Goal: Transaction & Acquisition: Purchase product/service

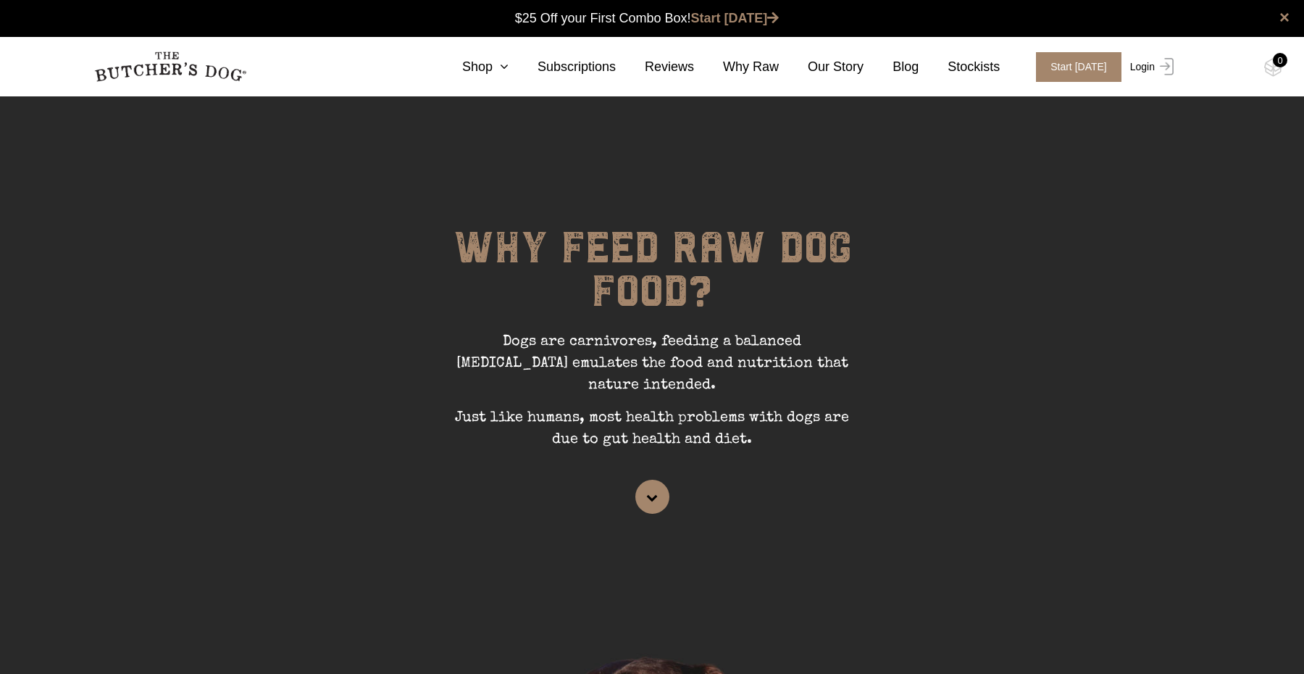
click at [1135, 72] on link "Login" at bounding box center [1149, 67] width 47 height 30
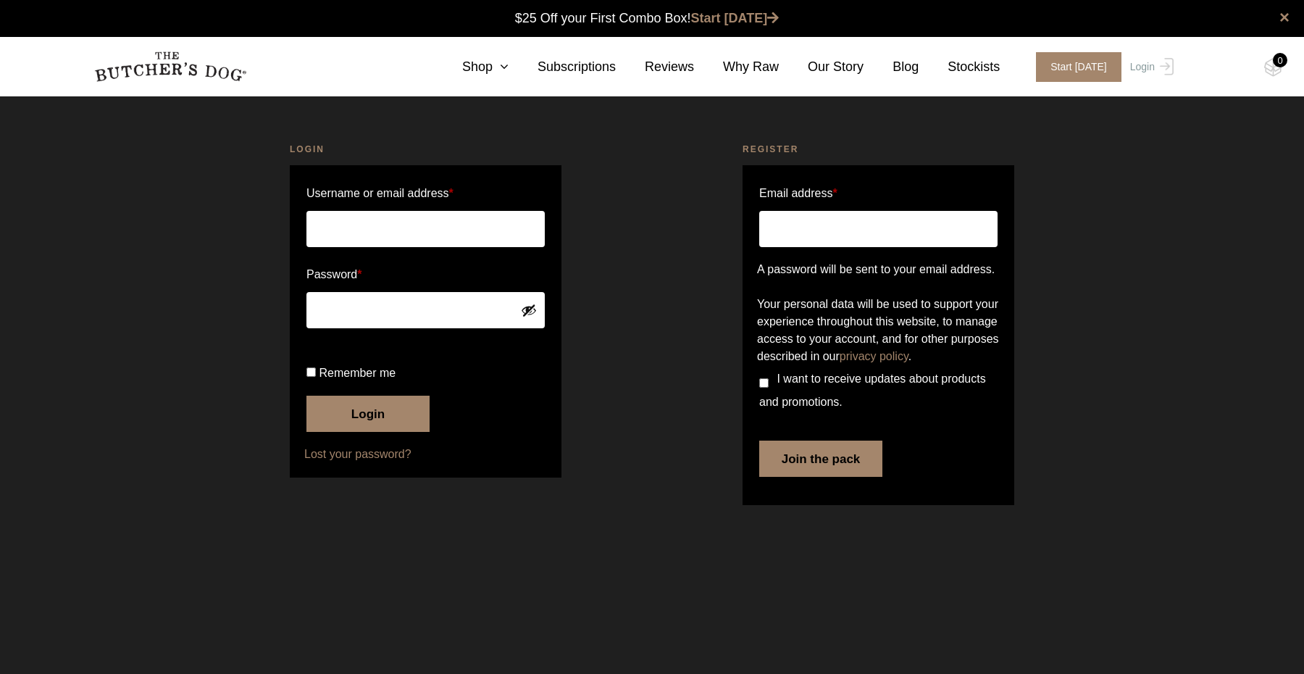
click at [336, 246] on input "Username or email address *" at bounding box center [425, 229] width 238 height 36
click at [0, 528] on com-1password-button at bounding box center [0, 528] width 0 height 0
type input "kellybilton@gmail.com"
click at [348, 379] on span "Remember me" at bounding box center [357, 372] width 77 height 12
click at [316, 377] on input "Remember me" at bounding box center [310, 371] width 9 height 9
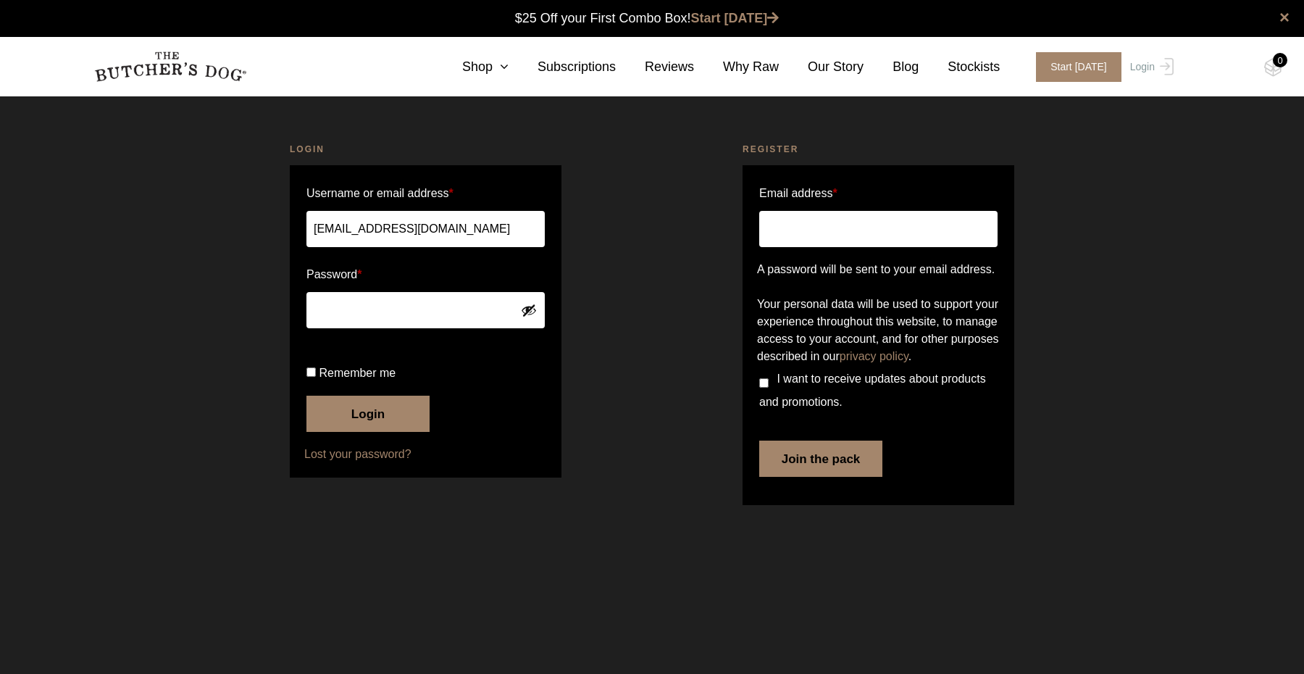
checkbox input "true"
click at [353, 432] on button "Login" at bounding box center [367, 413] width 123 height 36
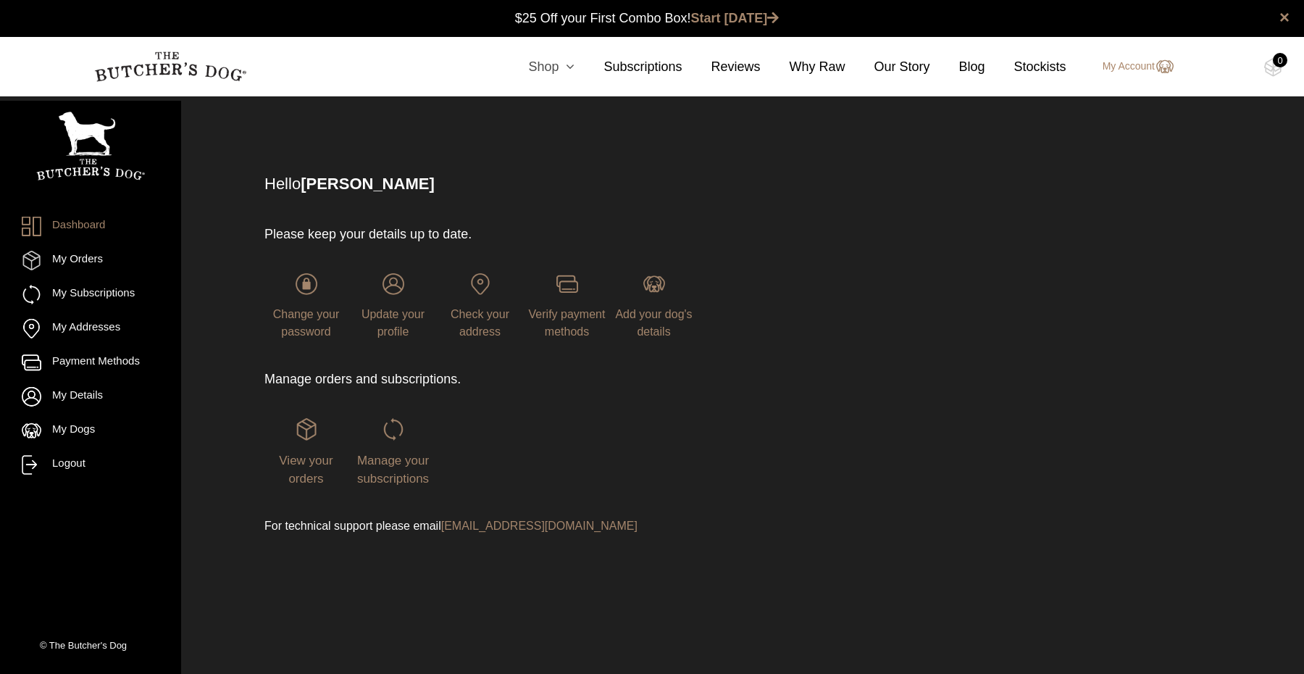
click at [571, 68] on icon at bounding box center [566, 66] width 16 height 13
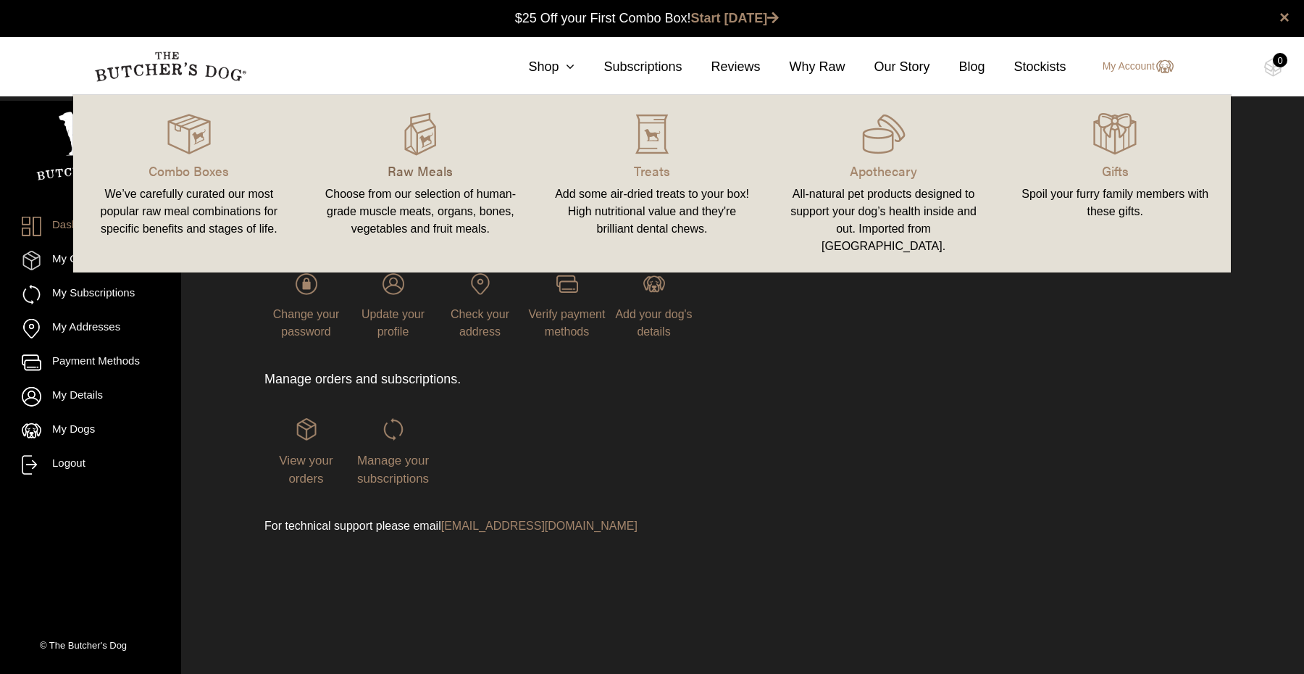
click at [437, 172] on p "Raw Meals" at bounding box center [420, 171] width 197 height 20
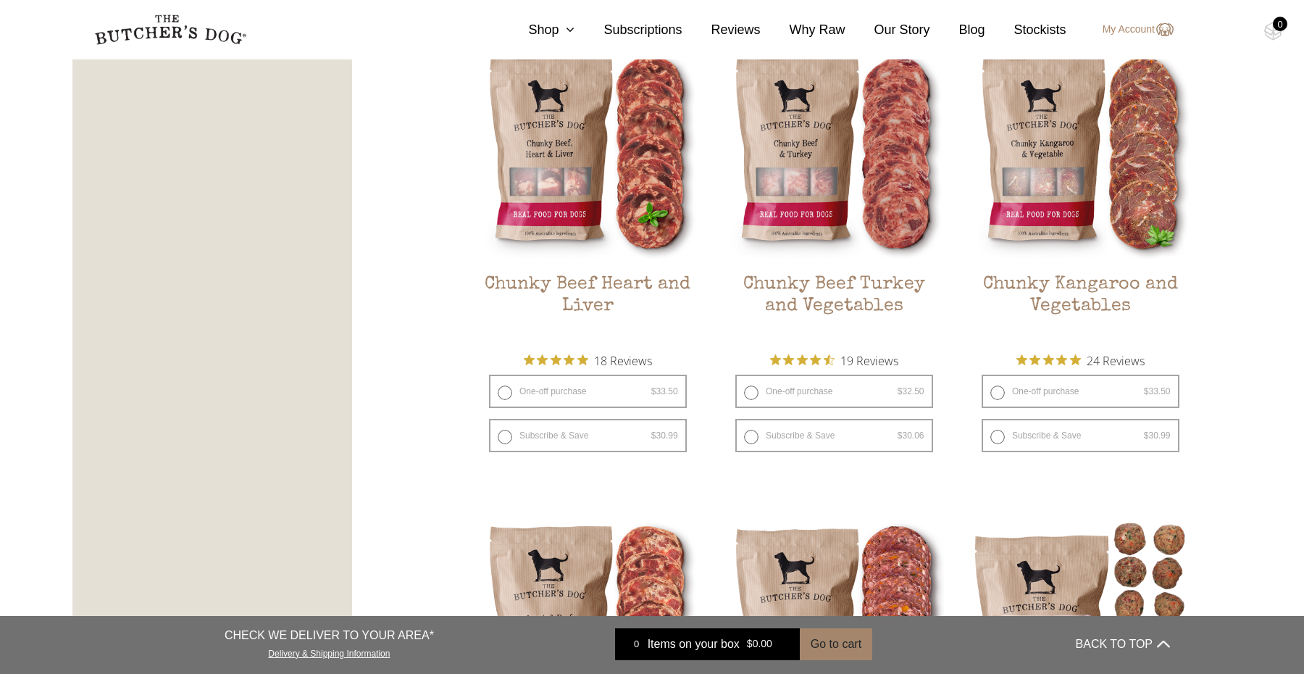
scroll to position [863, 0]
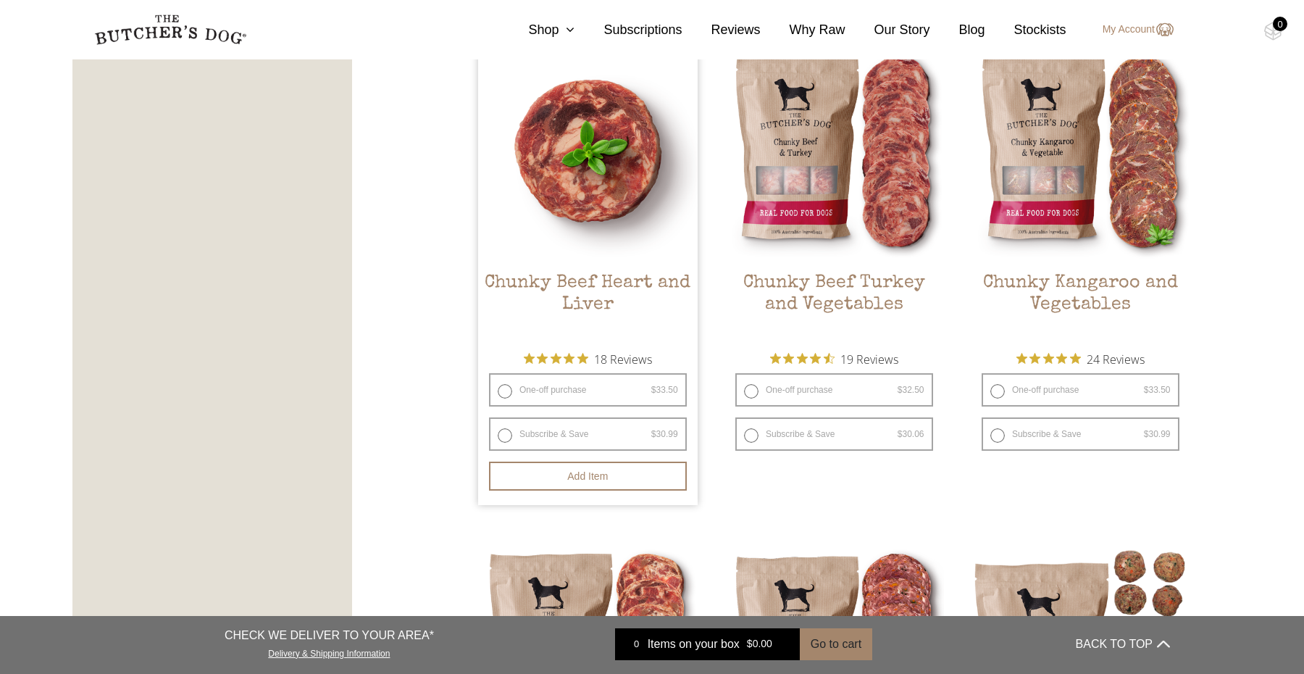
click at [506, 391] on label "One-off purchase $ 33.50 — or subscribe and save 7.5%" at bounding box center [588, 389] width 198 height 33
radio input "true"
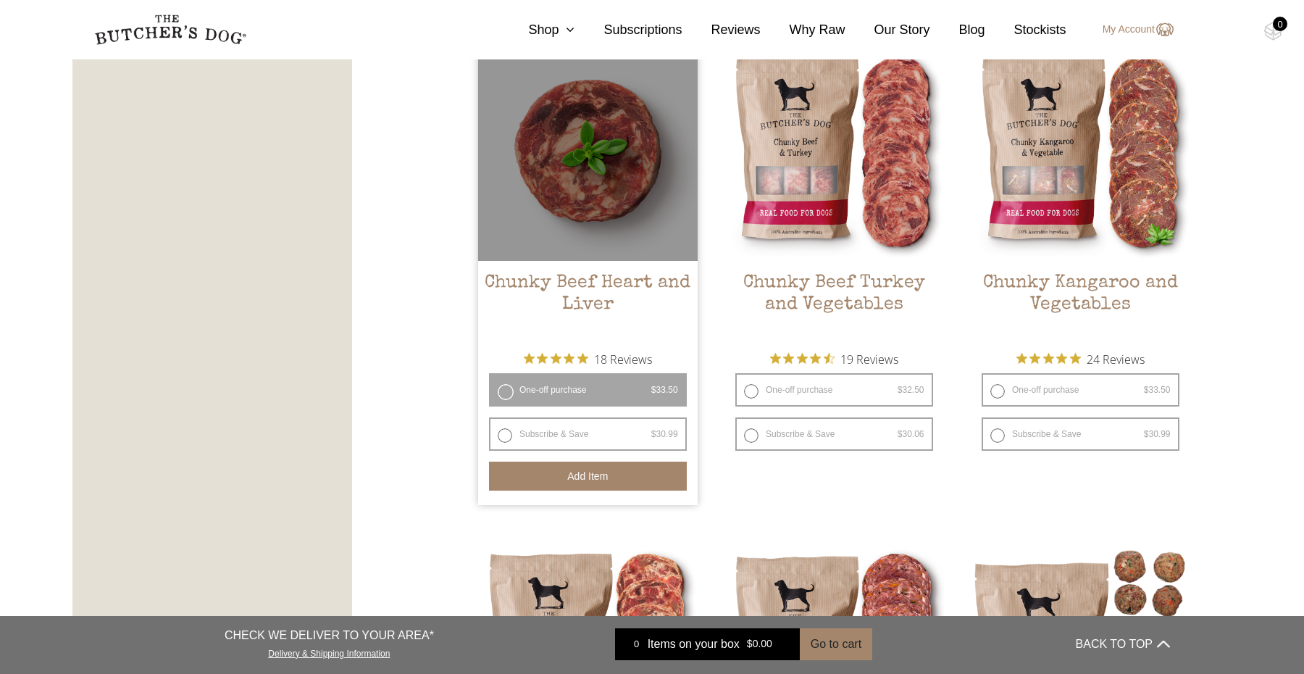
click at [608, 477] on button "Add item" at bounding box center [588, 475] width 198 height 29
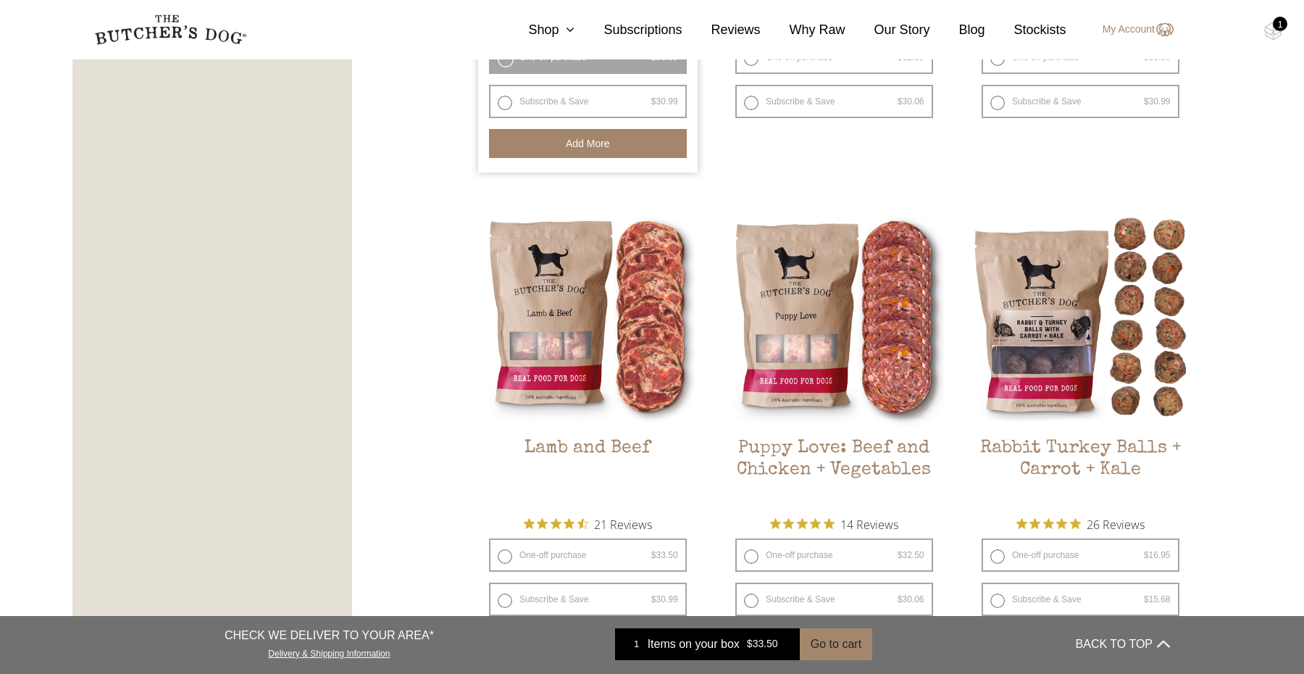
scroll to position [1320, 0]
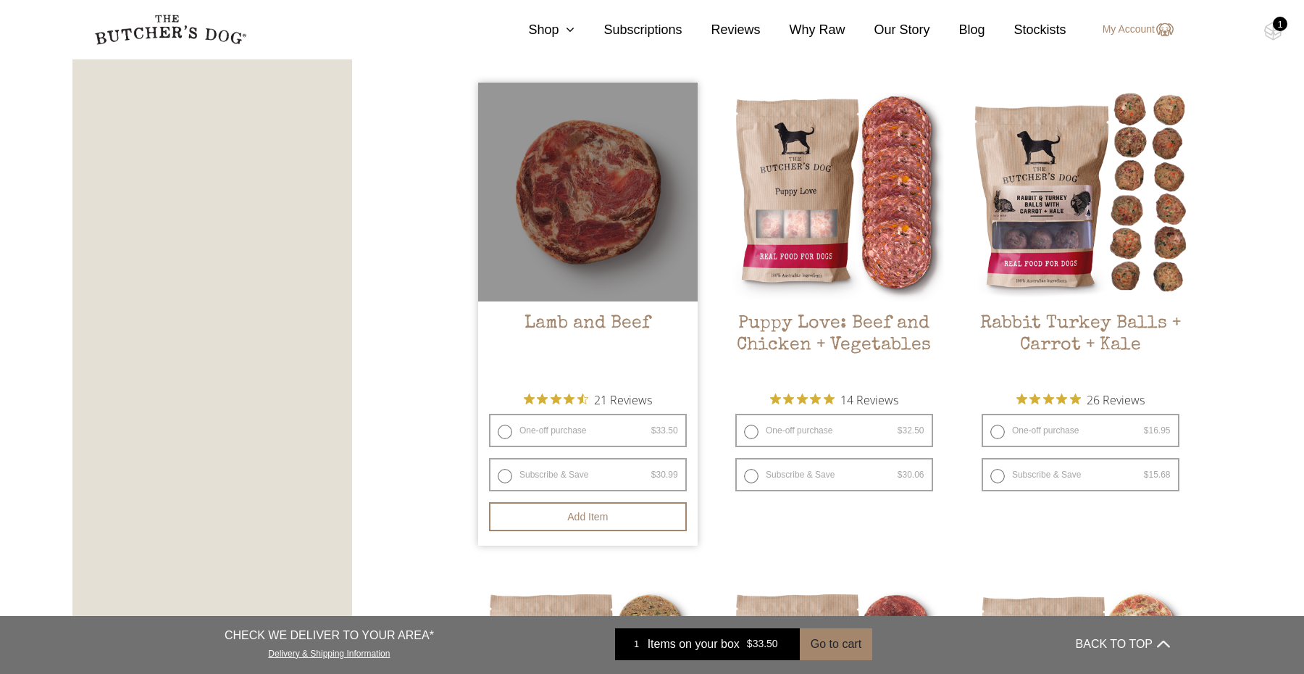
click at [590, 428] on label "One-off purchase $ 33.50 — or subscribe and save 7.5%" at bounding box center [588, 430] width 198 height 33
radio input "true"
radio input "false"
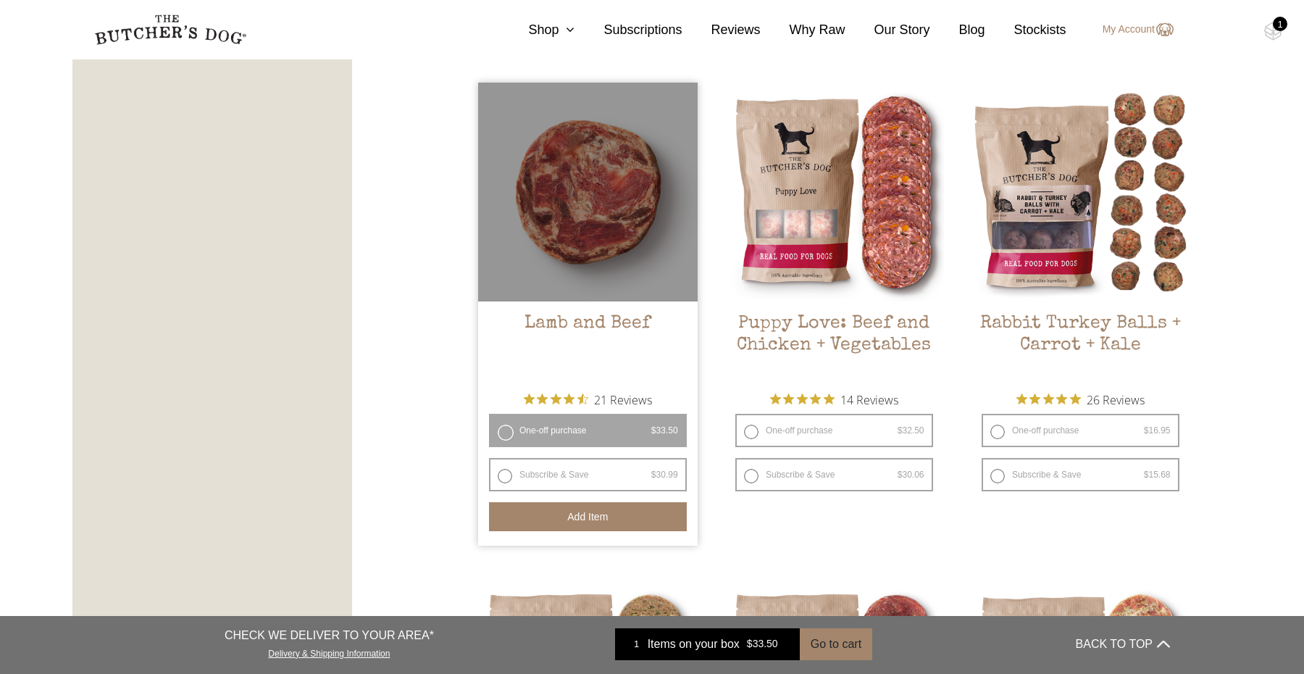
click at [597, 519] on button "Add item" at bounding box center [588, 516] width 198 height 29
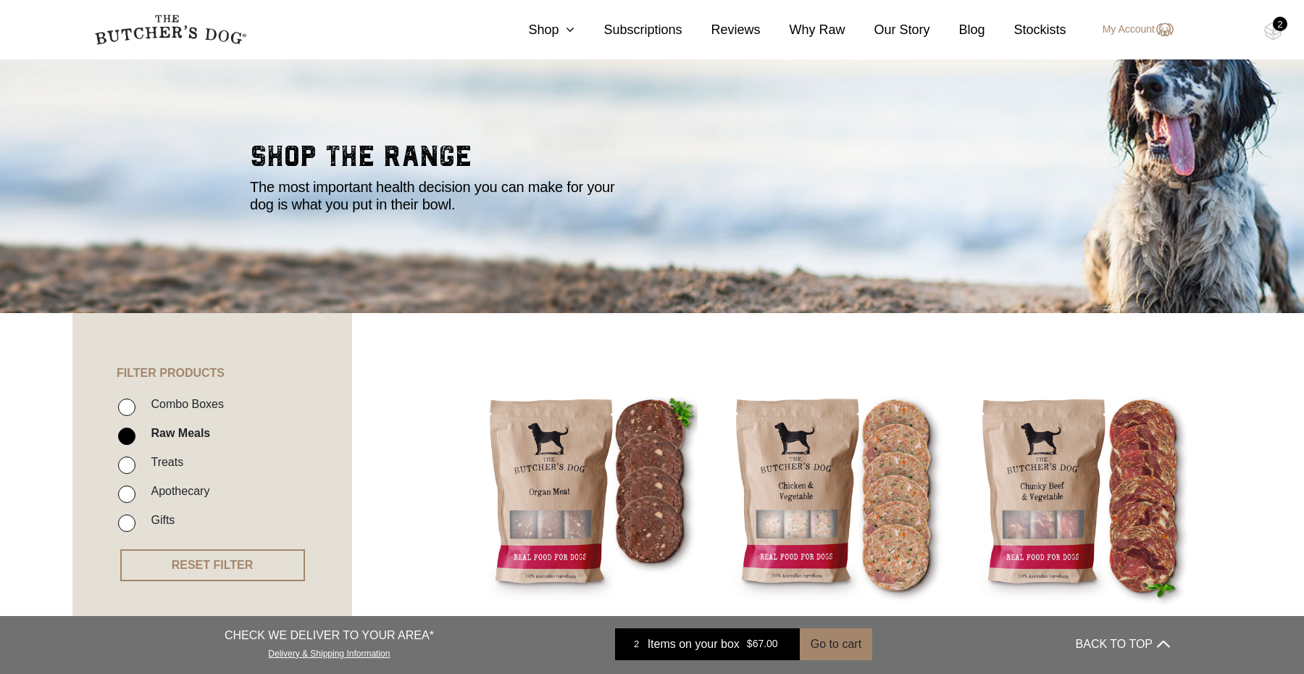
scroll to position [43, 0]
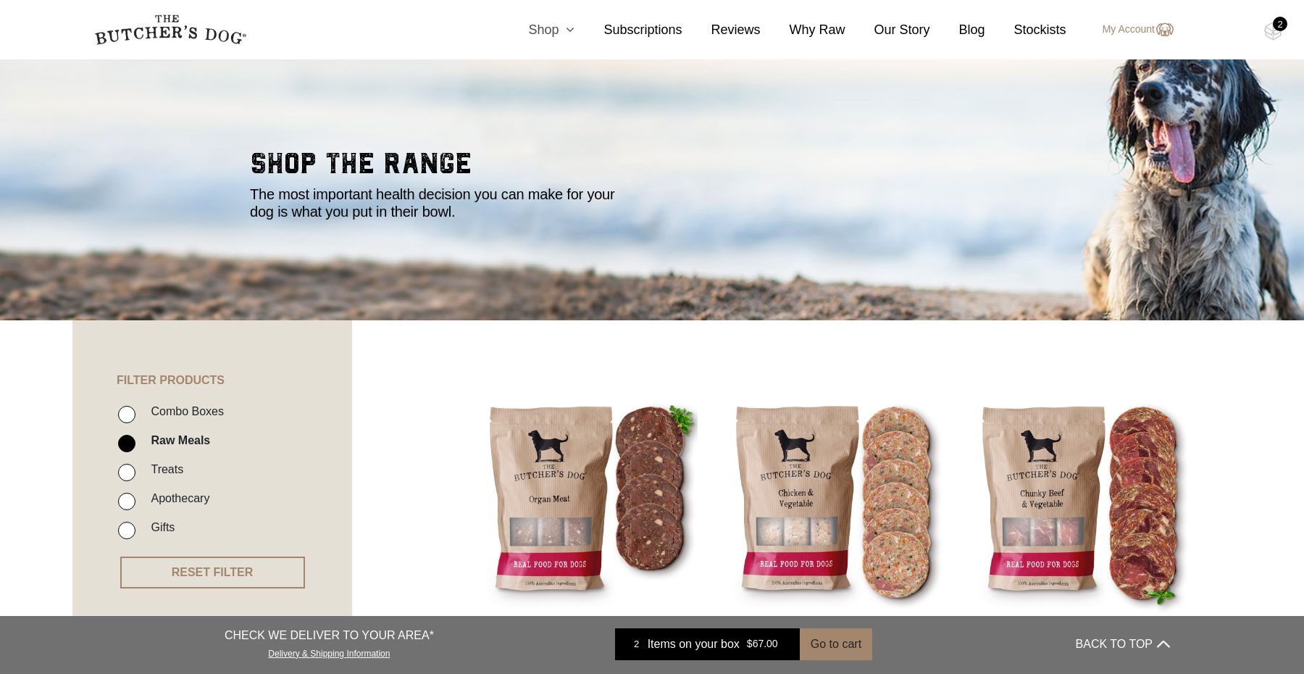
click at [569, 29] on icon at bounding box center [566, 29] width 16 height 13
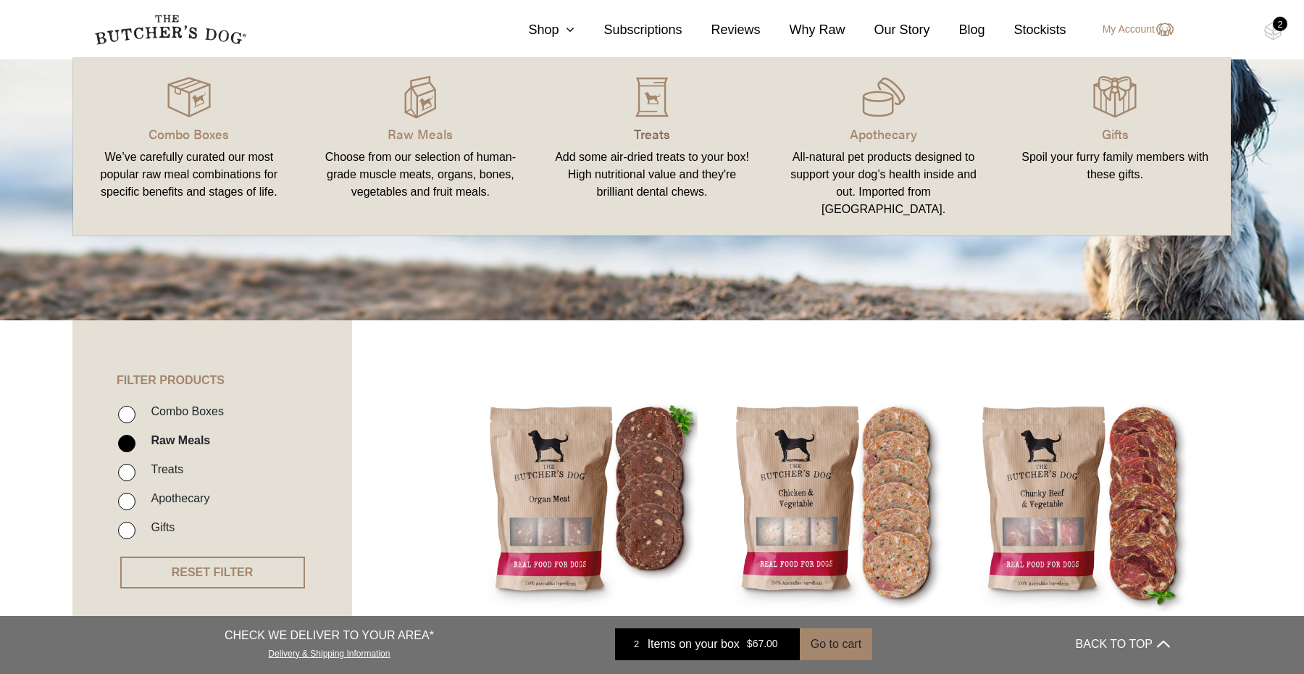
click at [655, 130] on p "Treats" at bounding box center [651, 134] width 197 height 20
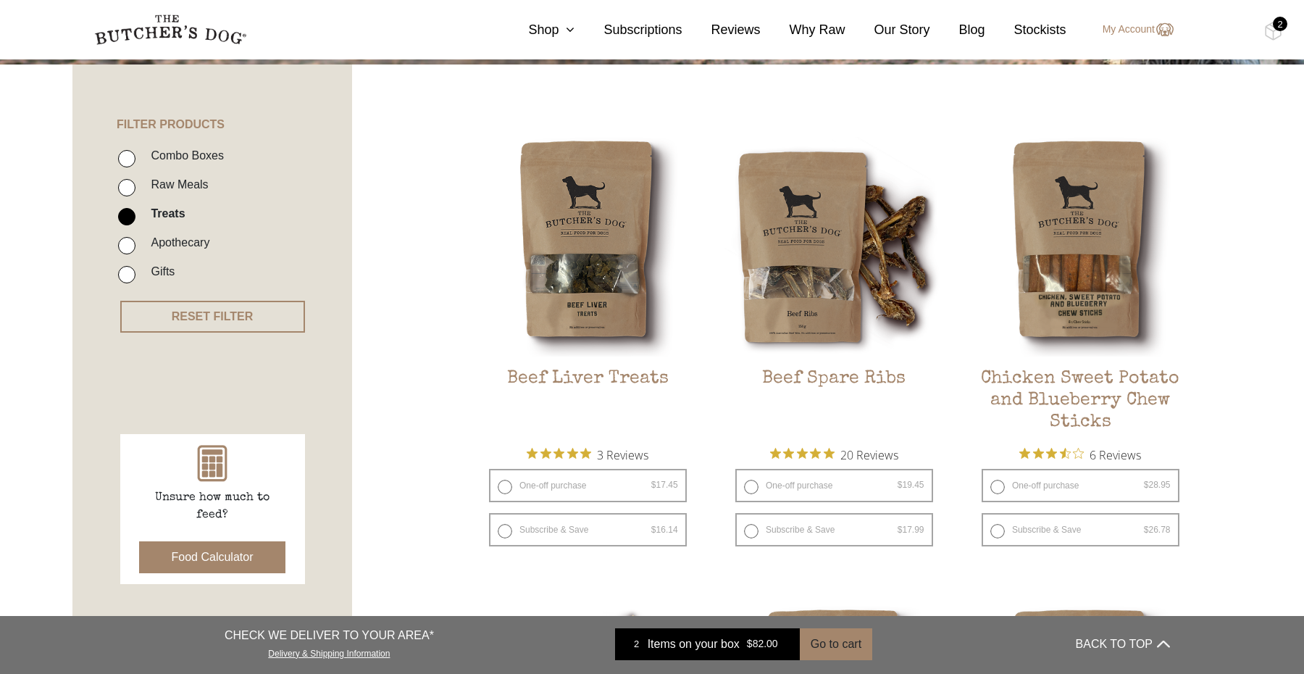
scroll to position [303, 0]
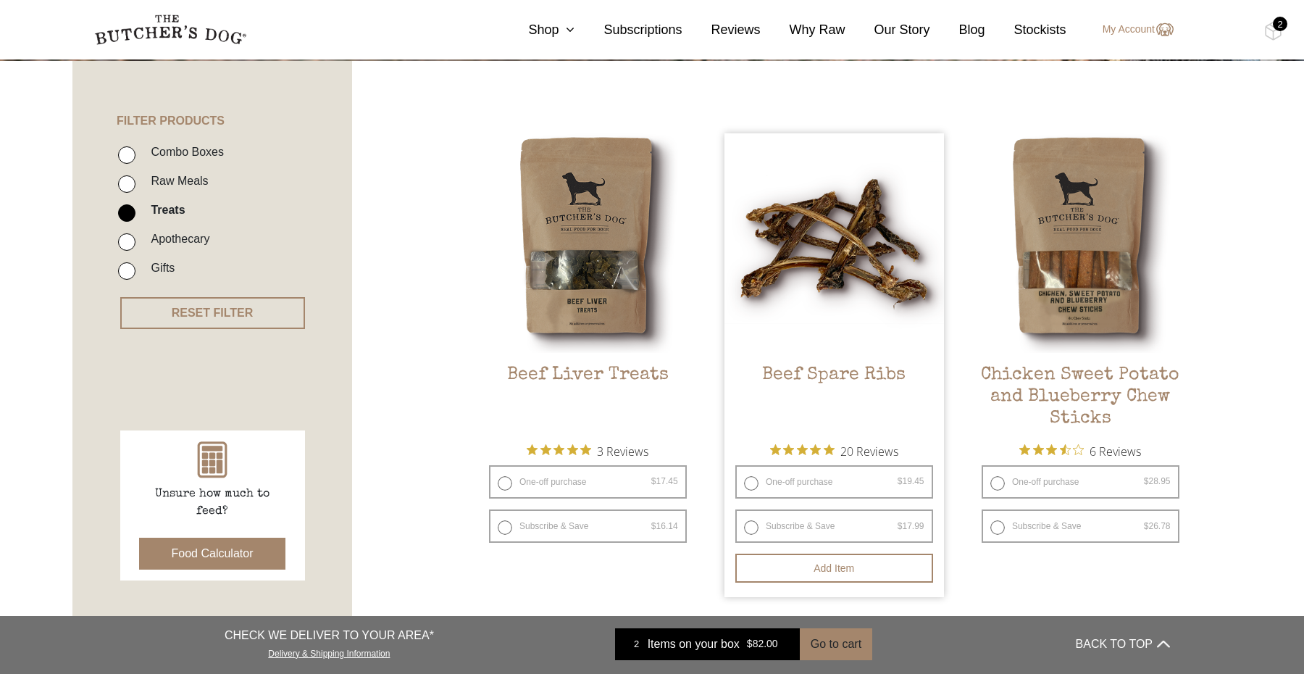
click at [771, 484] on label "One-off purchase $ 19.45 — or subscribe and save 7.5%" at bounding box center [834, 481] width 198 height 33
radio input "true"
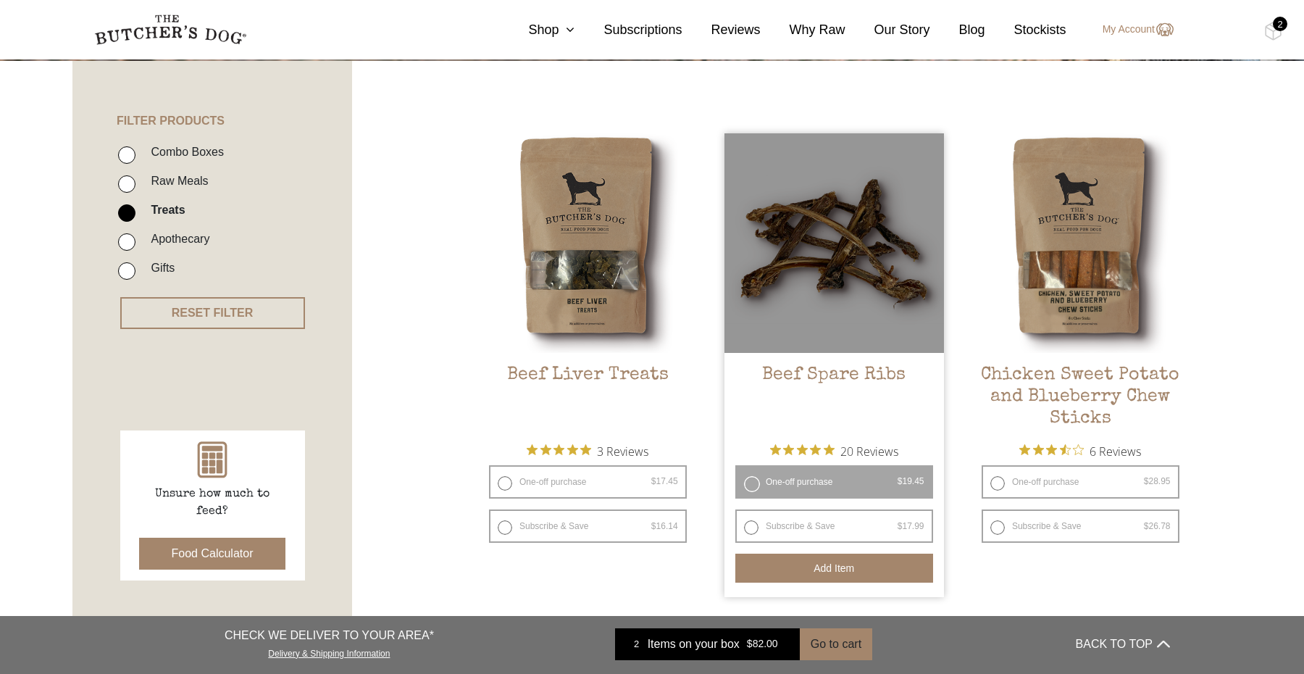
click at [805, 564] on button "Add item" at bounding box center [834, 567] width 198 height 29
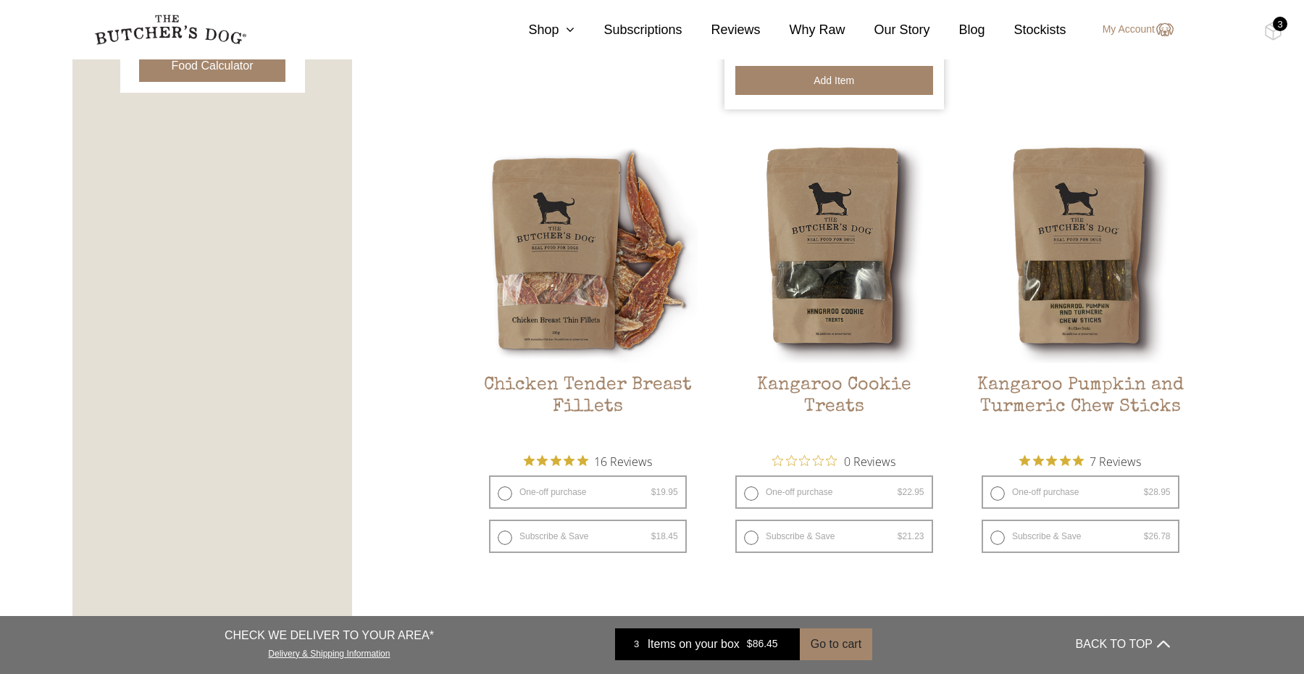
scroll to position [793, 0]
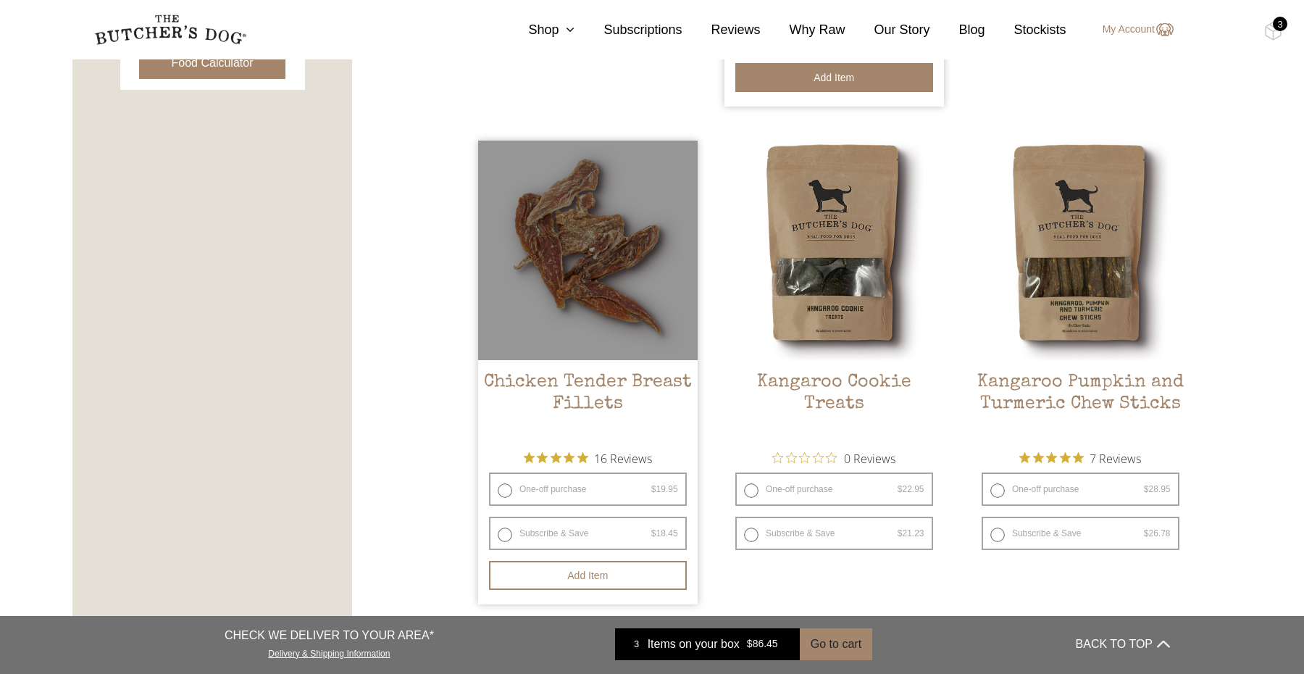
click at [568, 493] on label "One-off purchase $ 19.95 — or subscribe and save 7.5%" at bounding box center [588, 488] width 198 height 33
radio input "true"
radio input "false"
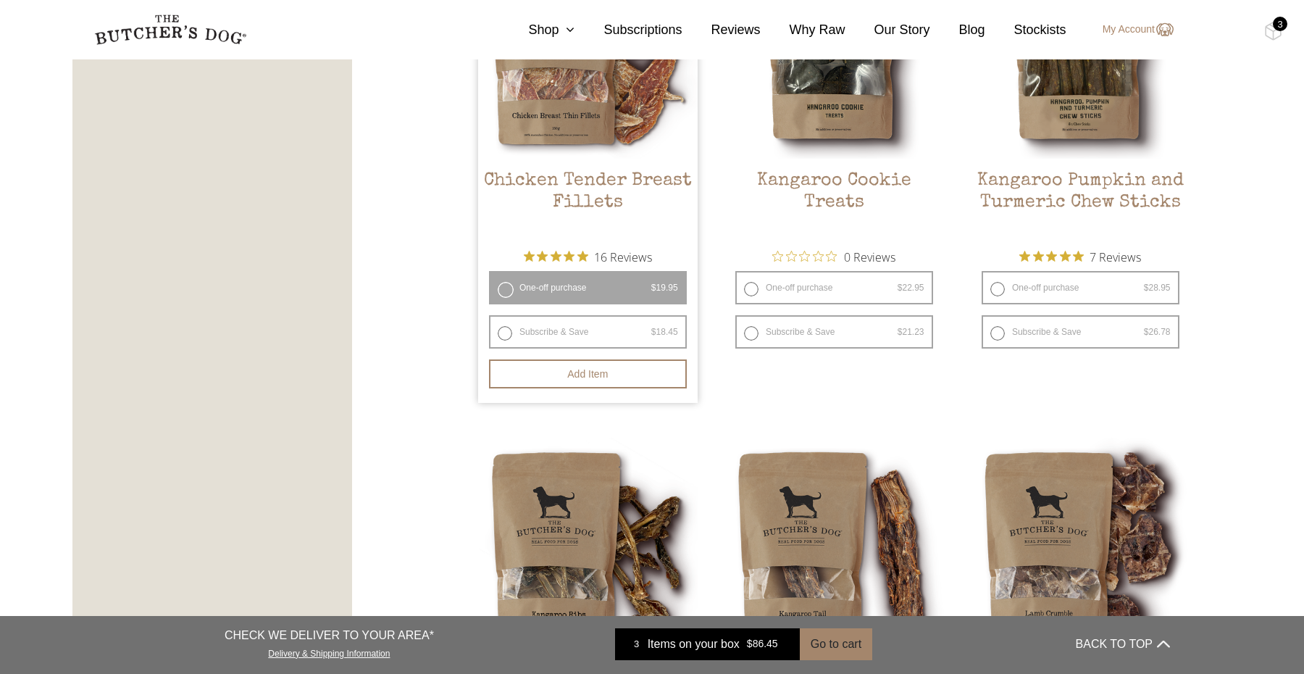
scroll to position [1060, 0]
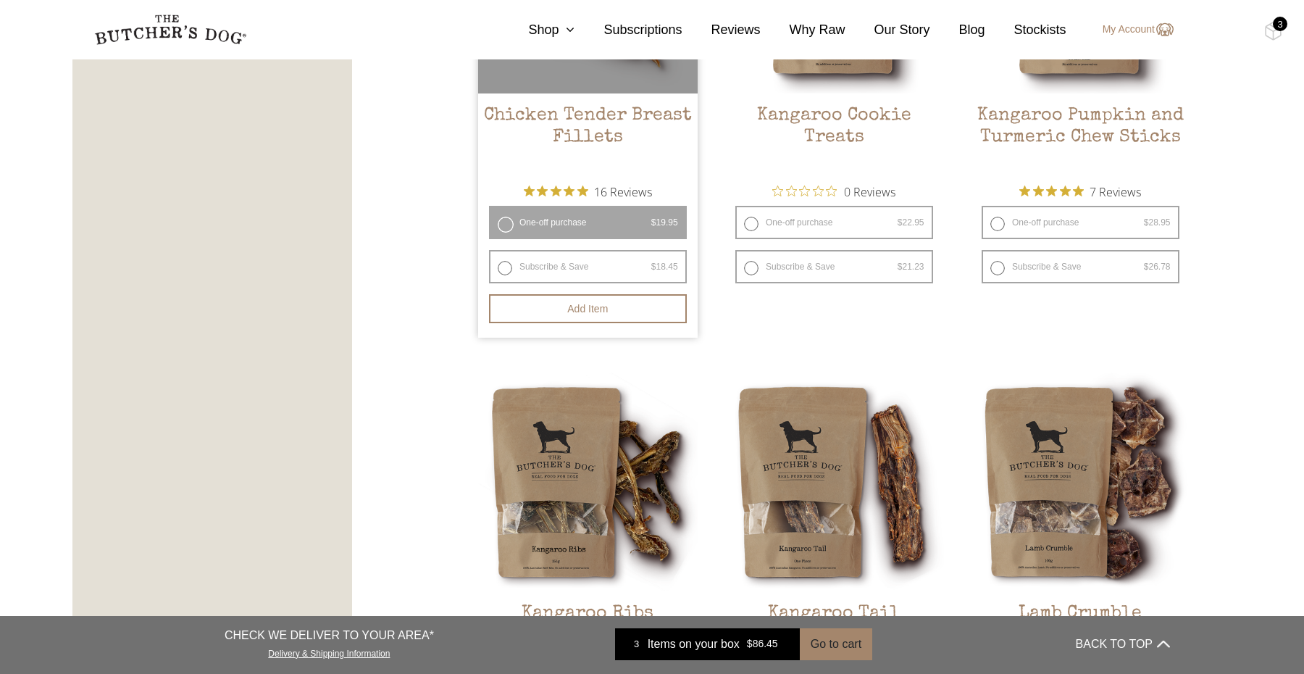
click at [610, 326] on li "Chicken Tender Breast Fillets $ 19.95 — or subscribe and save 7.5% 16 Reviews O…" at bounding box center [587, 106] width 219 height 464
click at [610, 313] on button "Add item" at bounding box center [588, 308] width 198 height 29
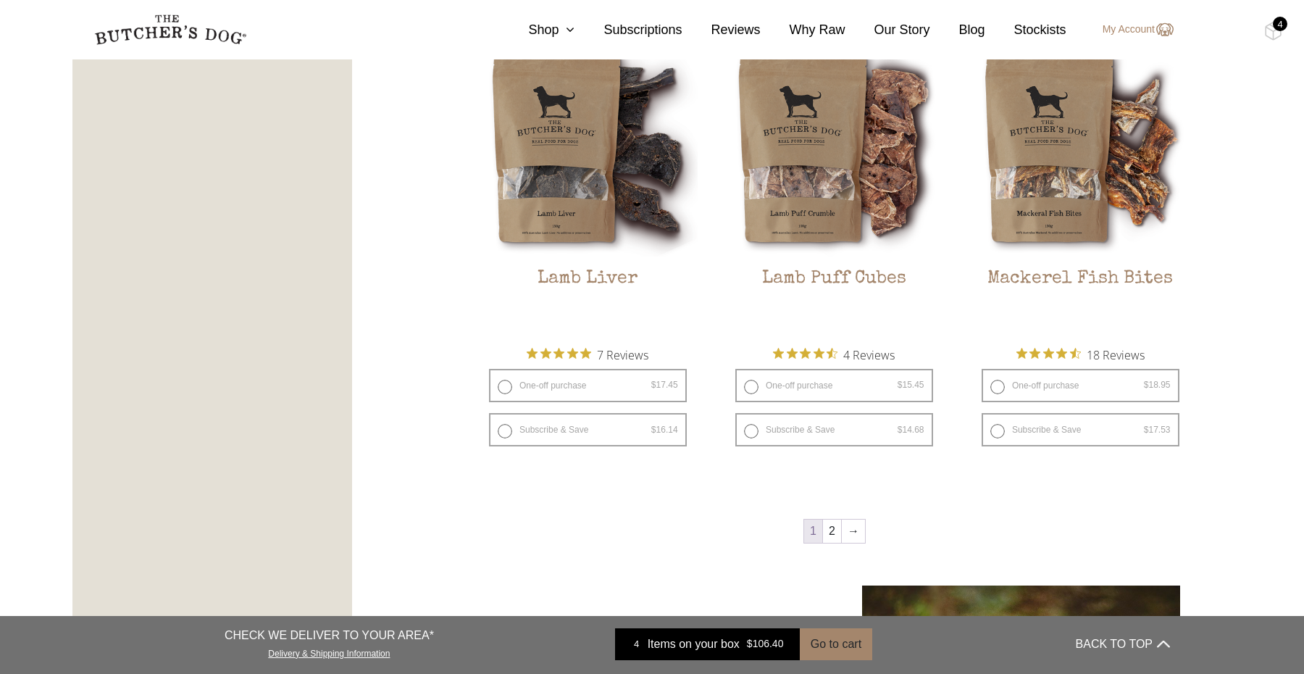
scroll to position [1843, 0]
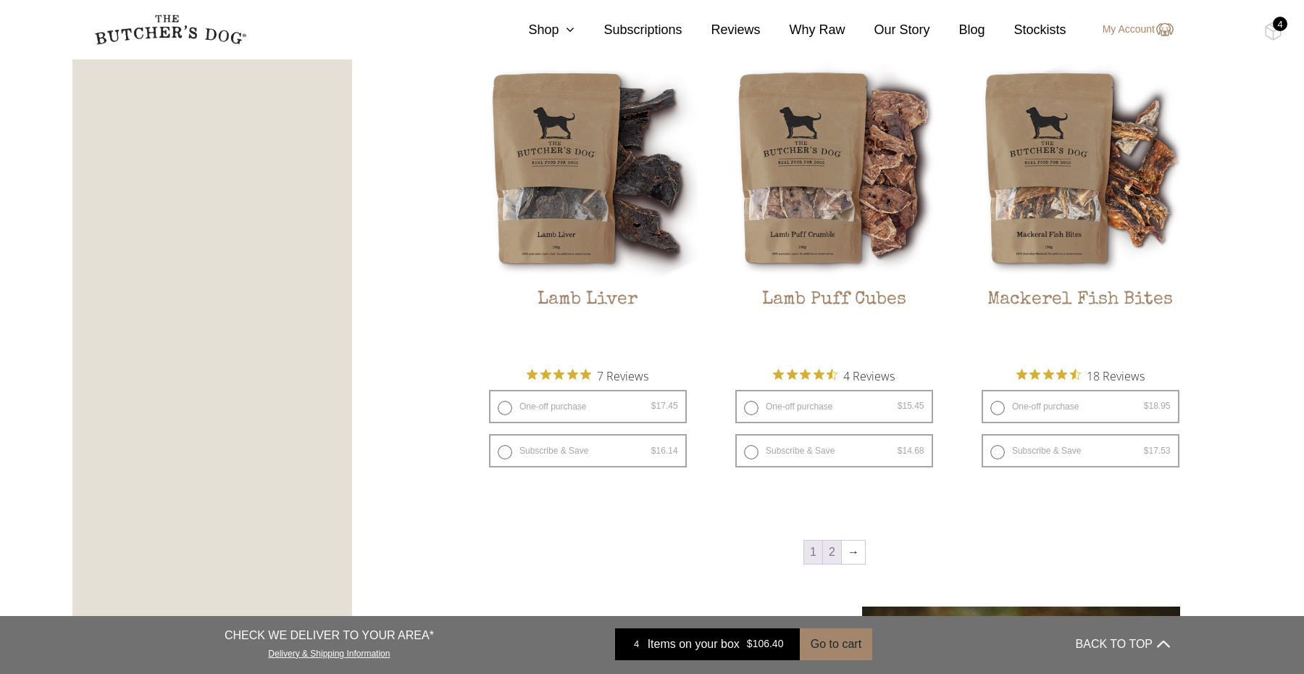
click at [834, 560] on link "2" at bounding box center [832, 551] width 18 height 23
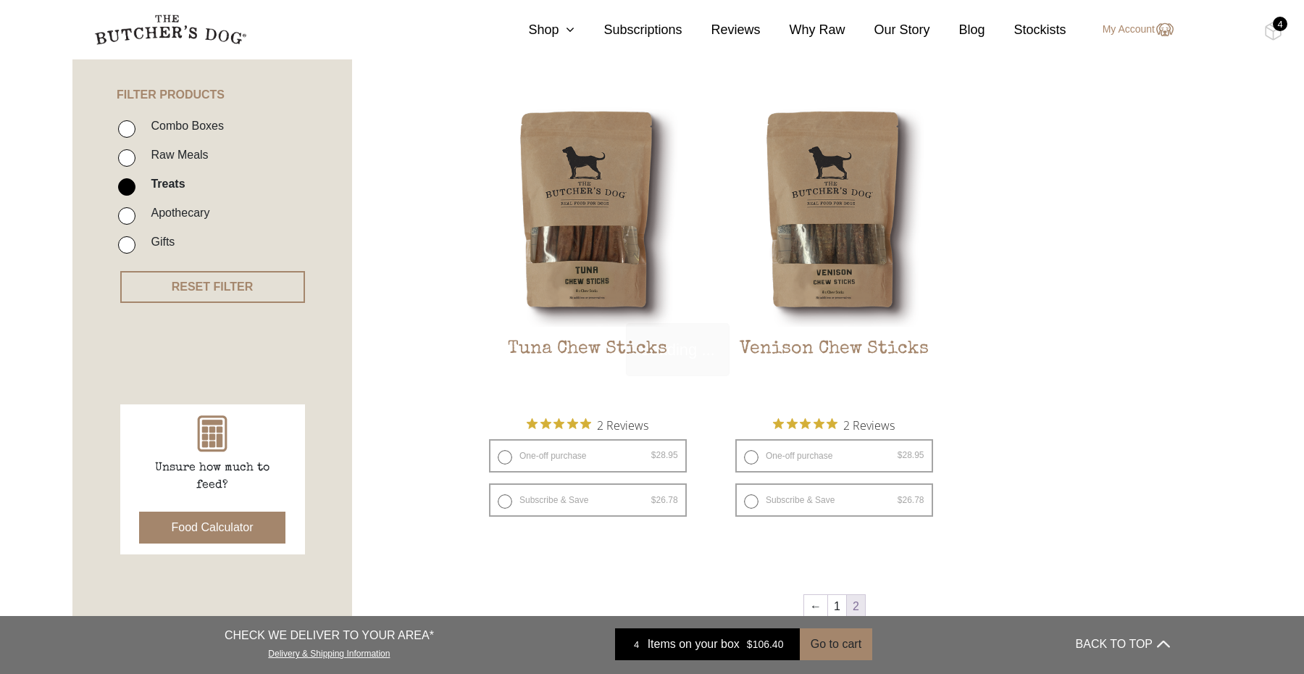
scroll to position [327, 0]
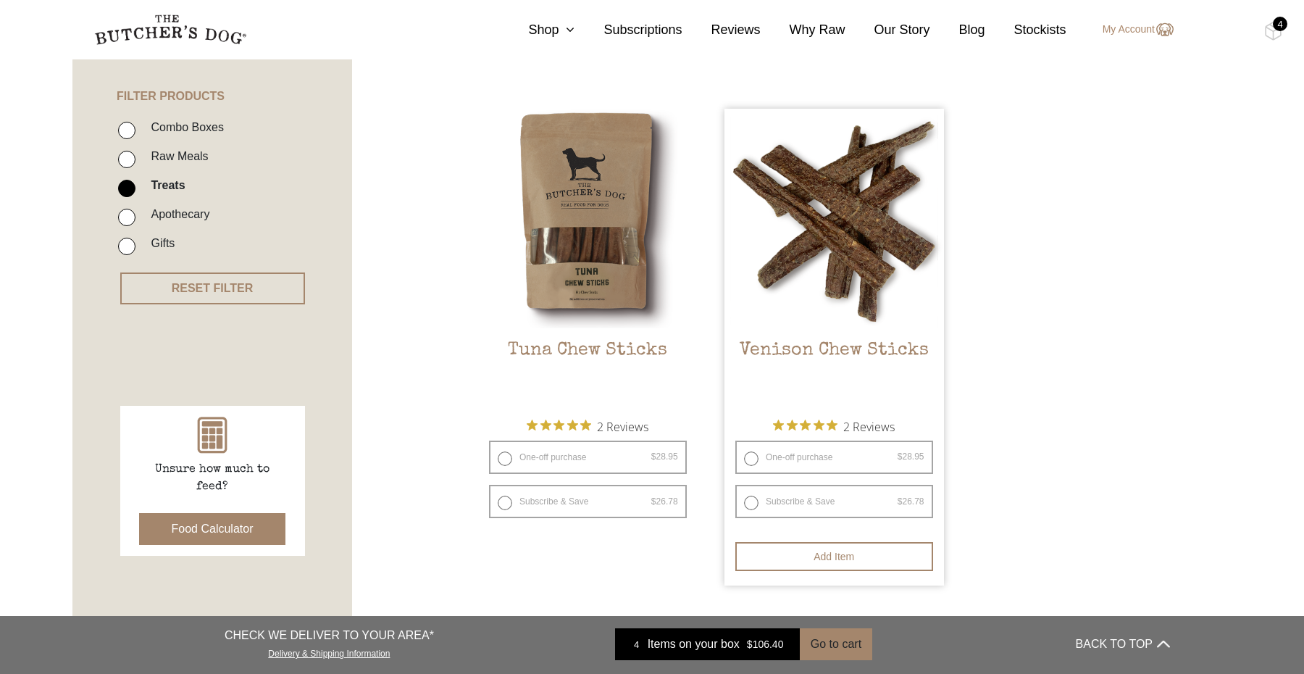
click at [880, 351] on h2 "Venison Chew Sticks" at bounding box center [833, 374] width 219 height 68
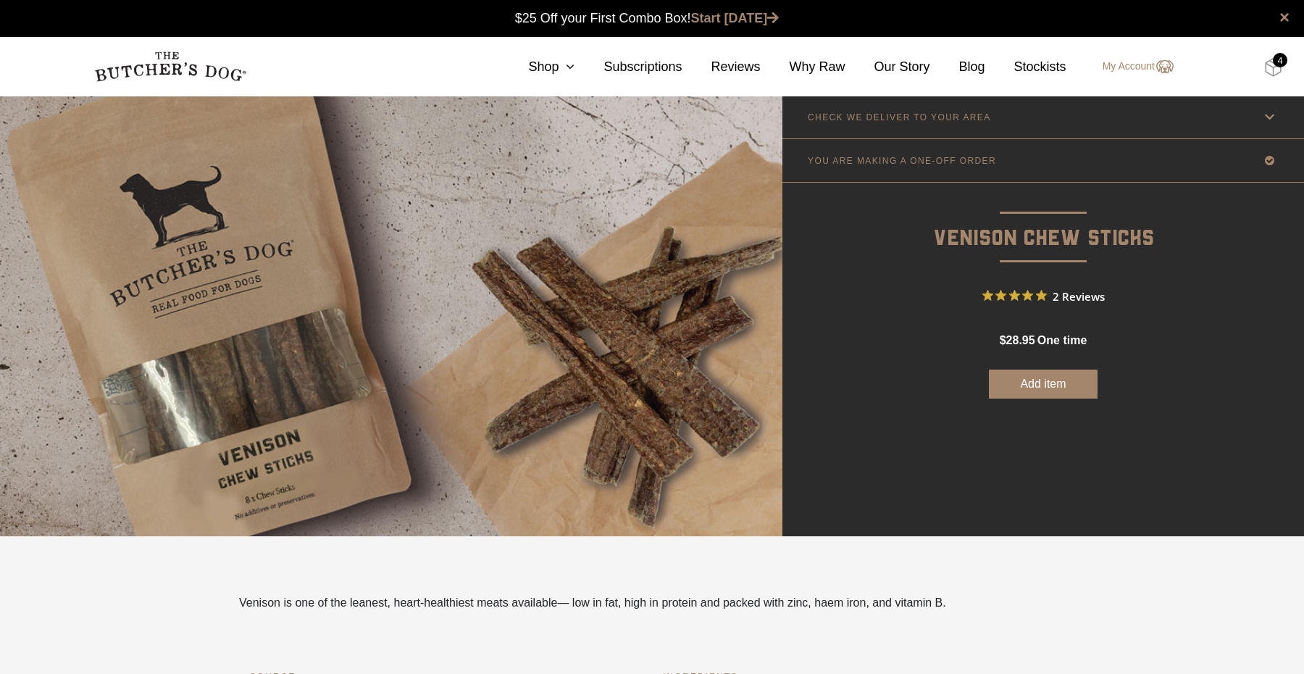
click at [1272, 62] on img at bounding box center [1273, 67] width 18 height 19
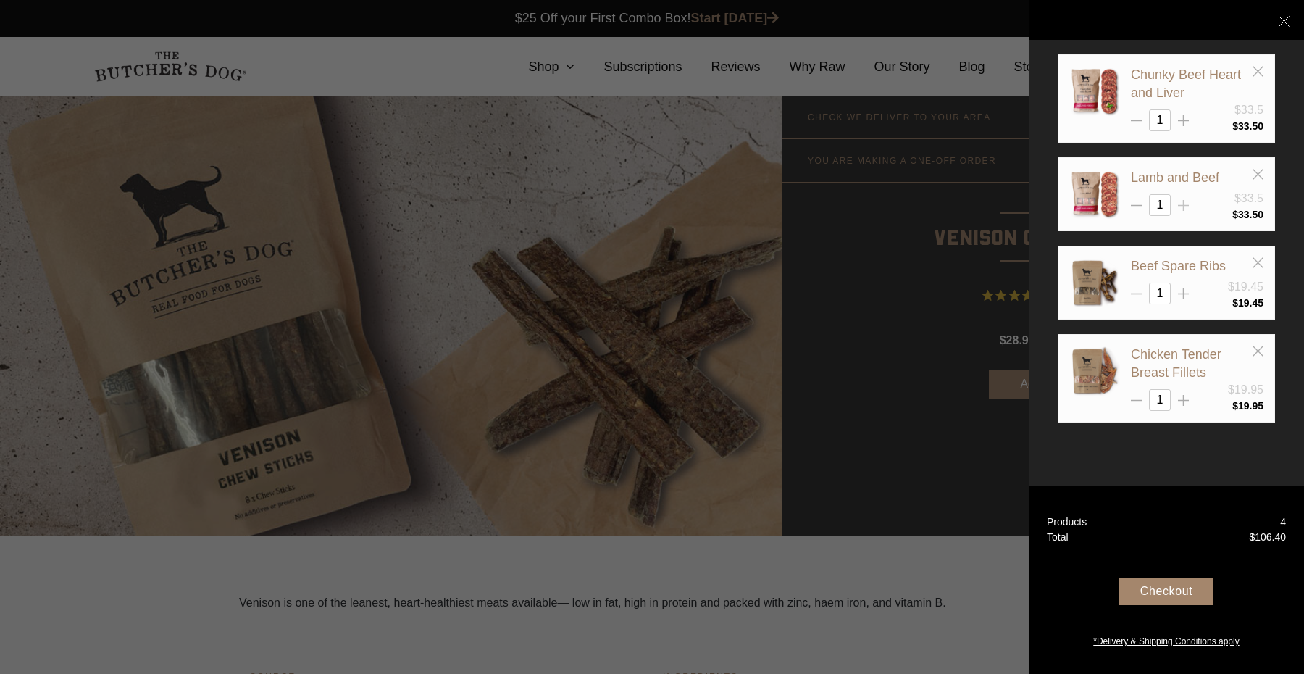
click at [1179, 207] on icon at bounding box center [1183, 205] width 11 height 11
click at [1181, 205] on icon at bounding box center [1183, 205] width 11 height 11
type input "3"
click at [1180, 117] on icon at bounding box center [1183, 120] width 11 height 11
click at [1180, 121] on line at bounding box center [1183, 121] width 11 height 0
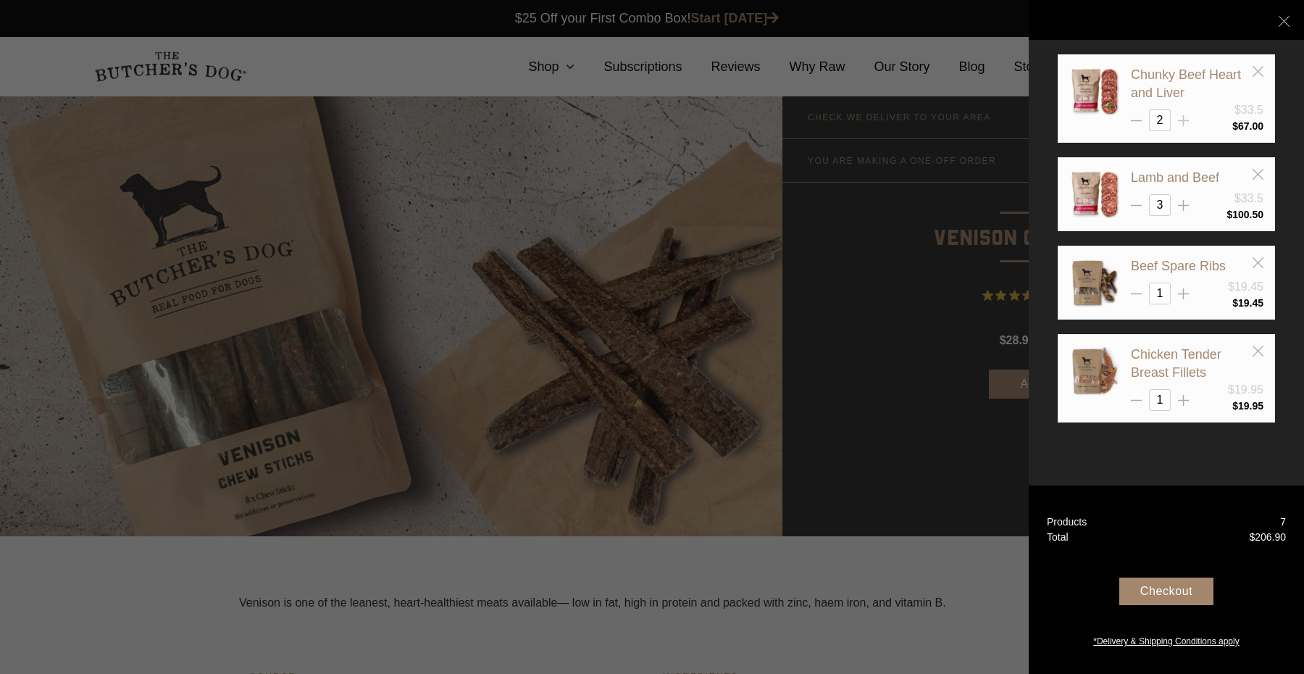
type input "3"
click at [1183, 202] on line at bounding box center [1183, 205] width 0 height 11
type input "4"
click at [1186, 121] on icon at bounding box center [1183, 120] width 11 height 11
type input "4"
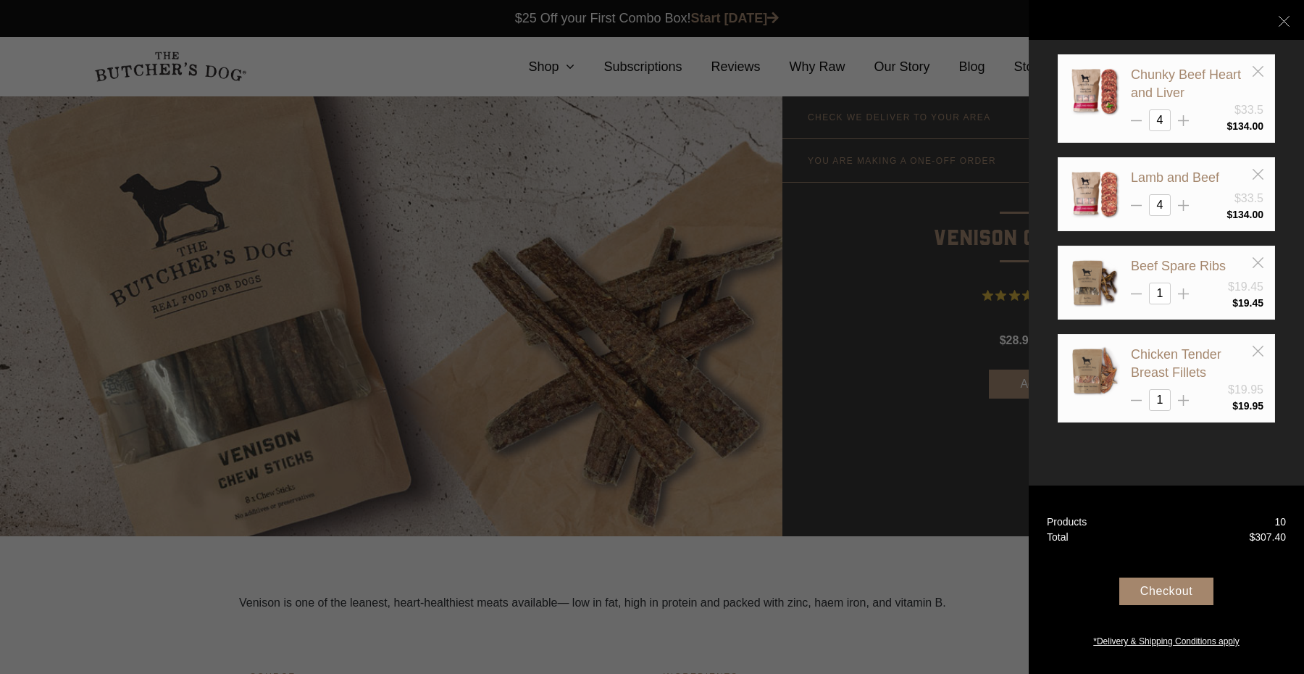
click at [1178, 594] on div "Checkout" at bounding box center [1166, 591] width 94 height 28
